Goal: Navigation & Orientation: Find specific page/section

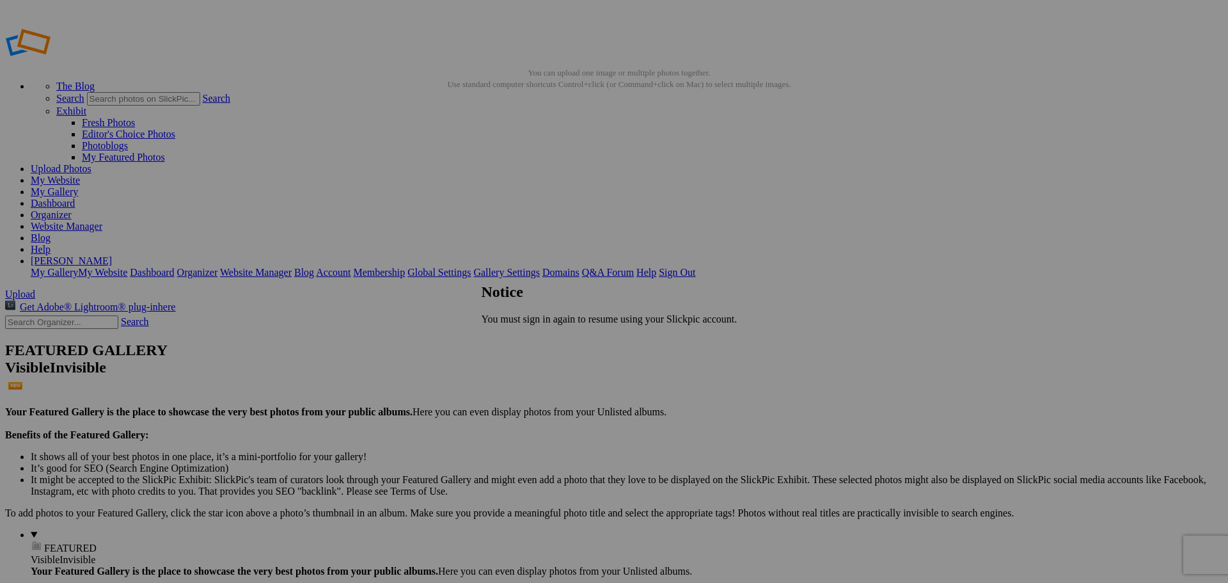
click at [505, 339] on span "Close" at bounding box center [493, 340] width 23 height 11
